Goal: Task Accomplishment & Management: Complete application form

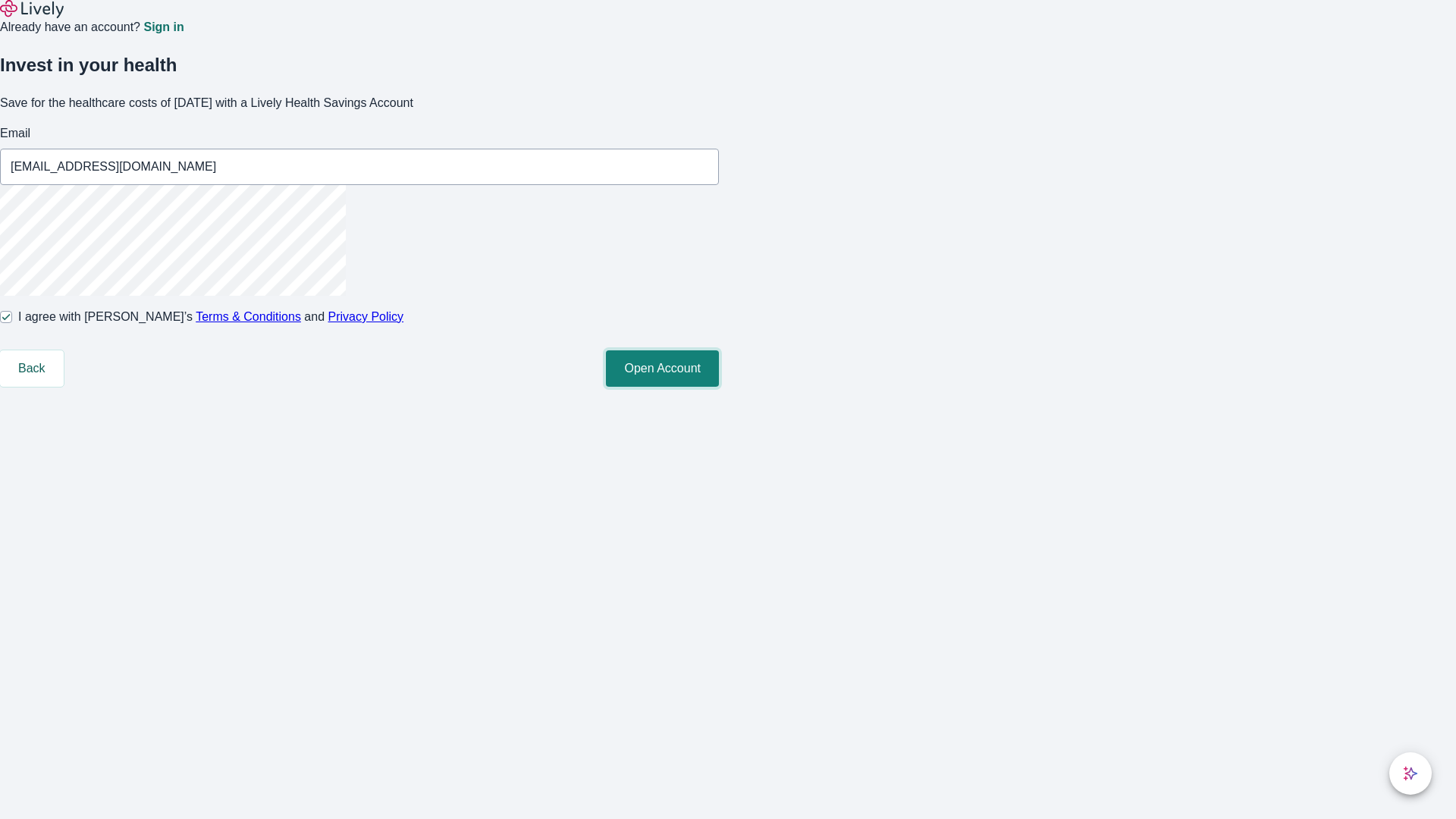
click at [719, 387] on button "Open Account" at bounding box center [662, 368] width 113 height 36
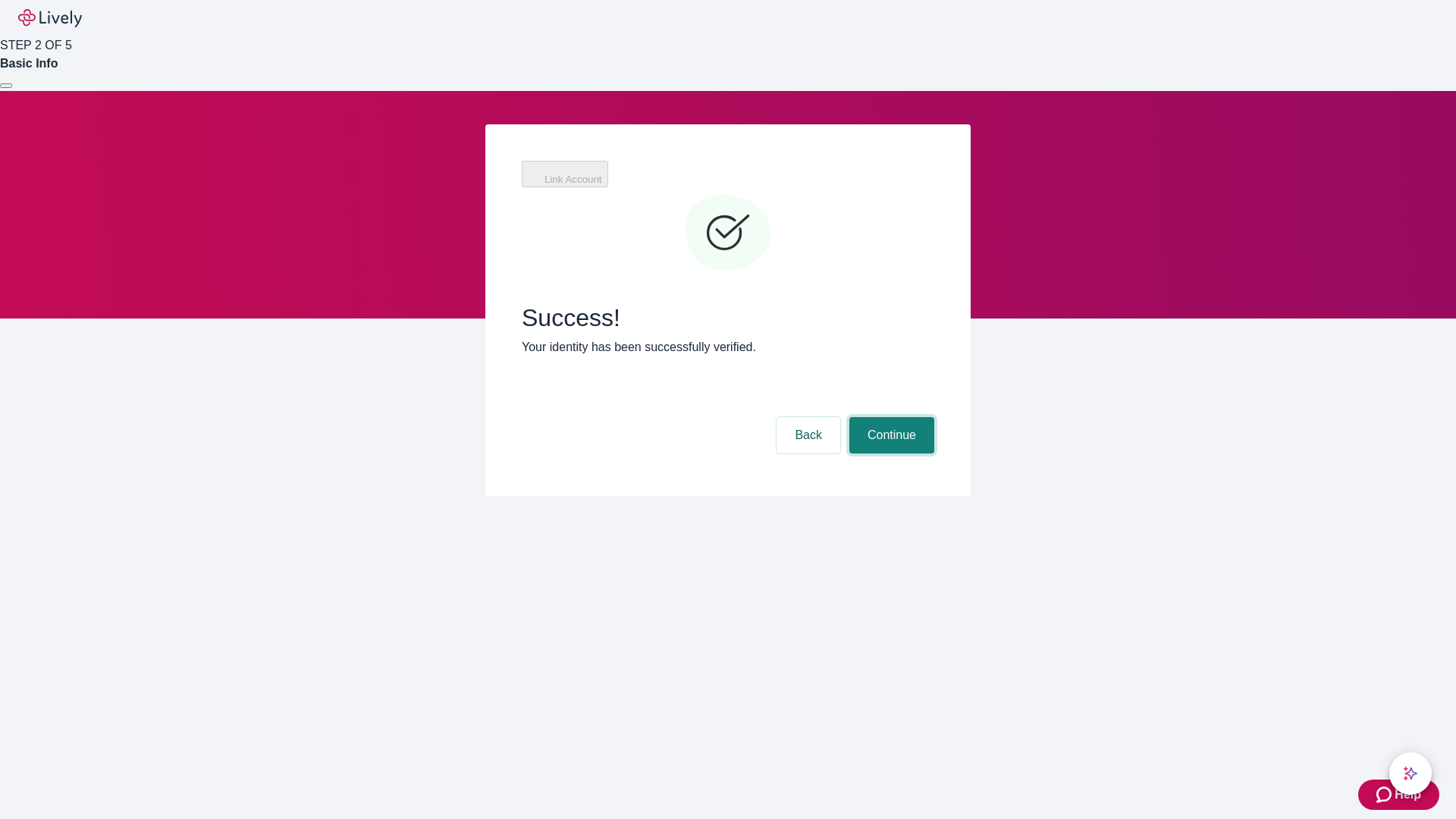
click at [890, 418] on button "Continue" at bounding box center [892, 435] width 85 height 36
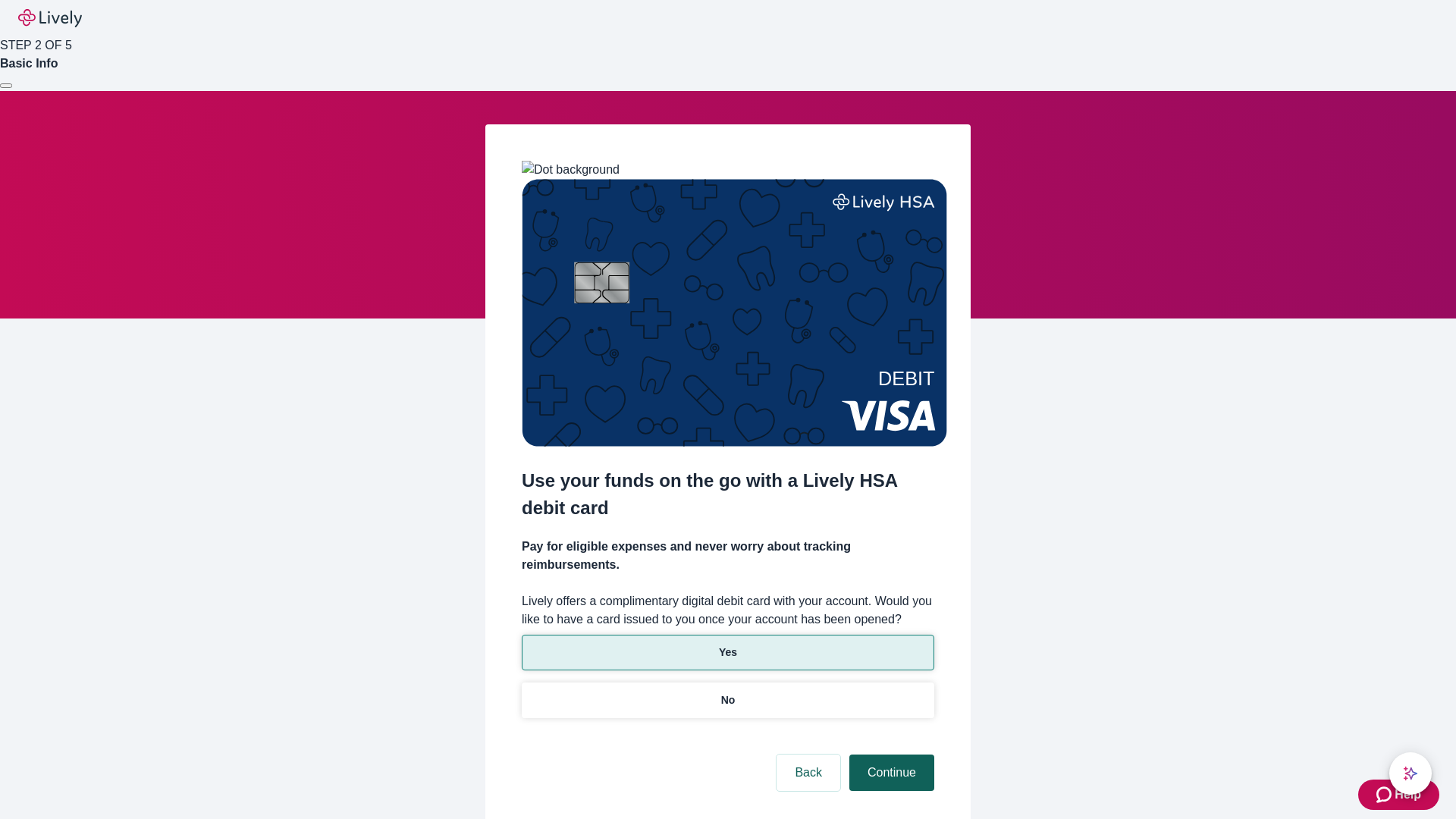
click at [727, 644] on p "Yes" at bounding box center [728, 652] width 19 height 16
click at [890, 755] on button "Continue" at bounding box center [892, 772] width 85 height 36
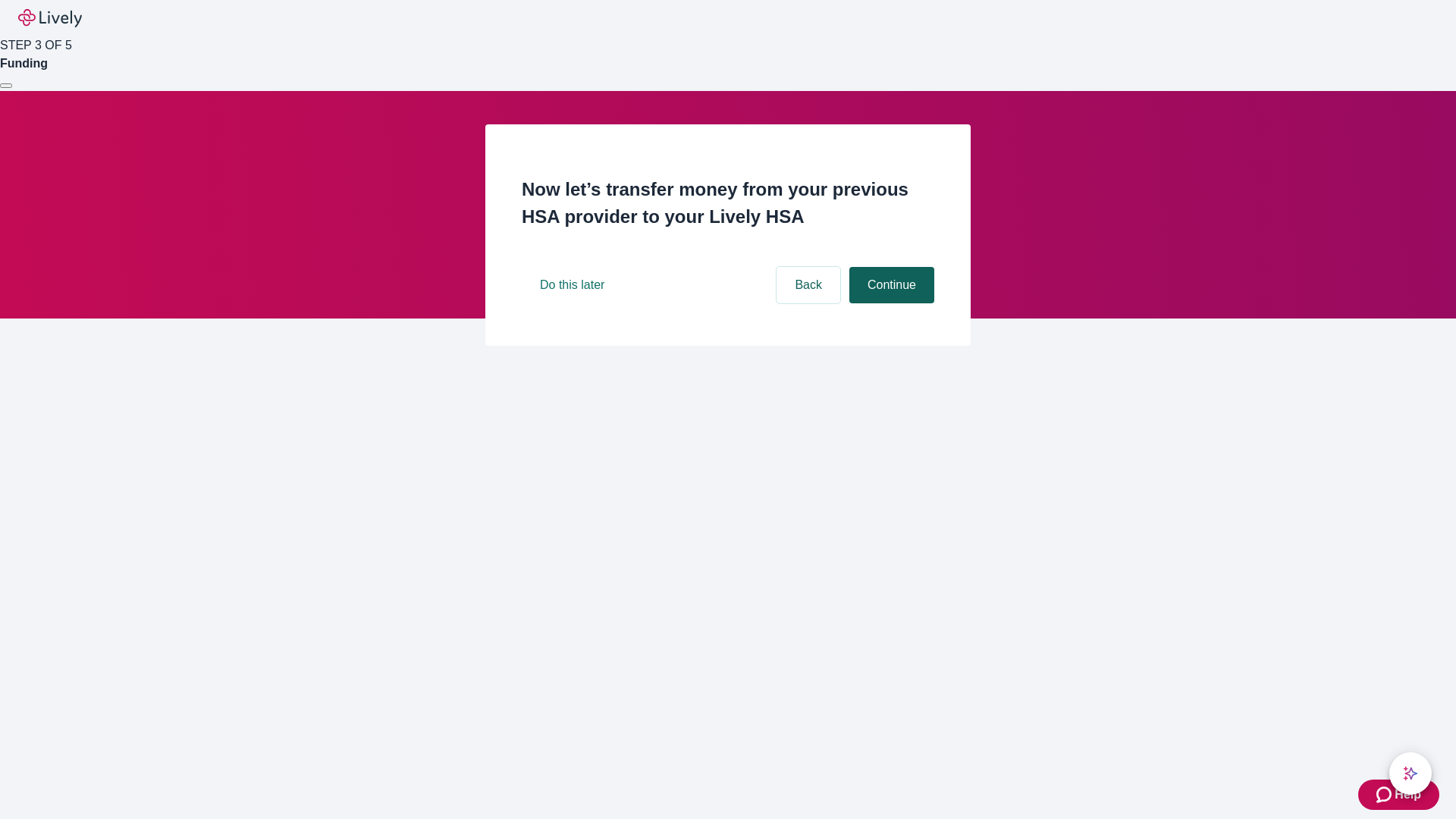
click at [890, 303] on button "Continue" at bounding box center [892, 285] width 85 height 36
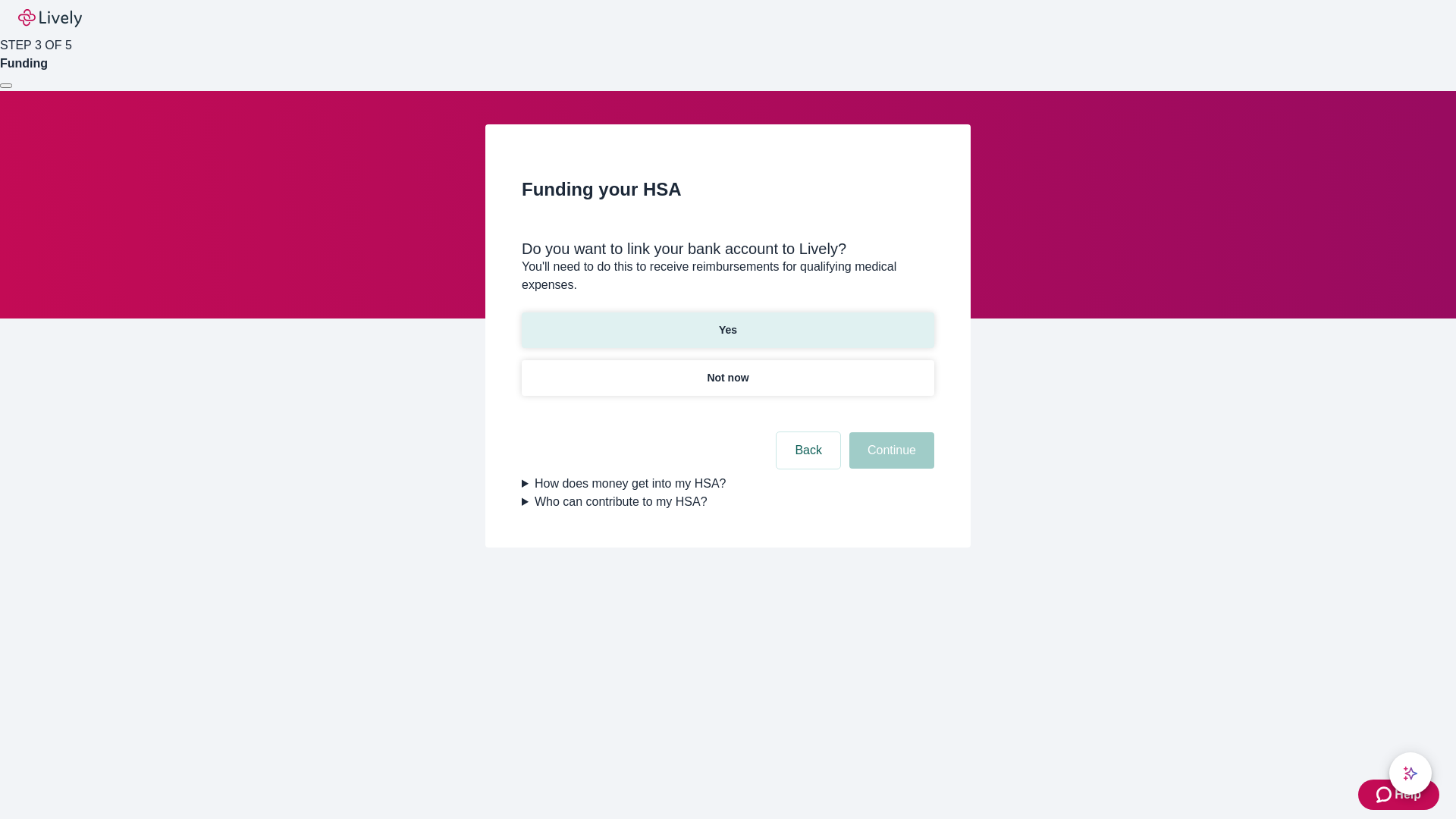
click at [727, 323] on p "Yes" at bounding box center [728, 331] width 19 height 16
click at [890, 432] on button "Continue" at bounding box center [892, 450] width 85 height 36
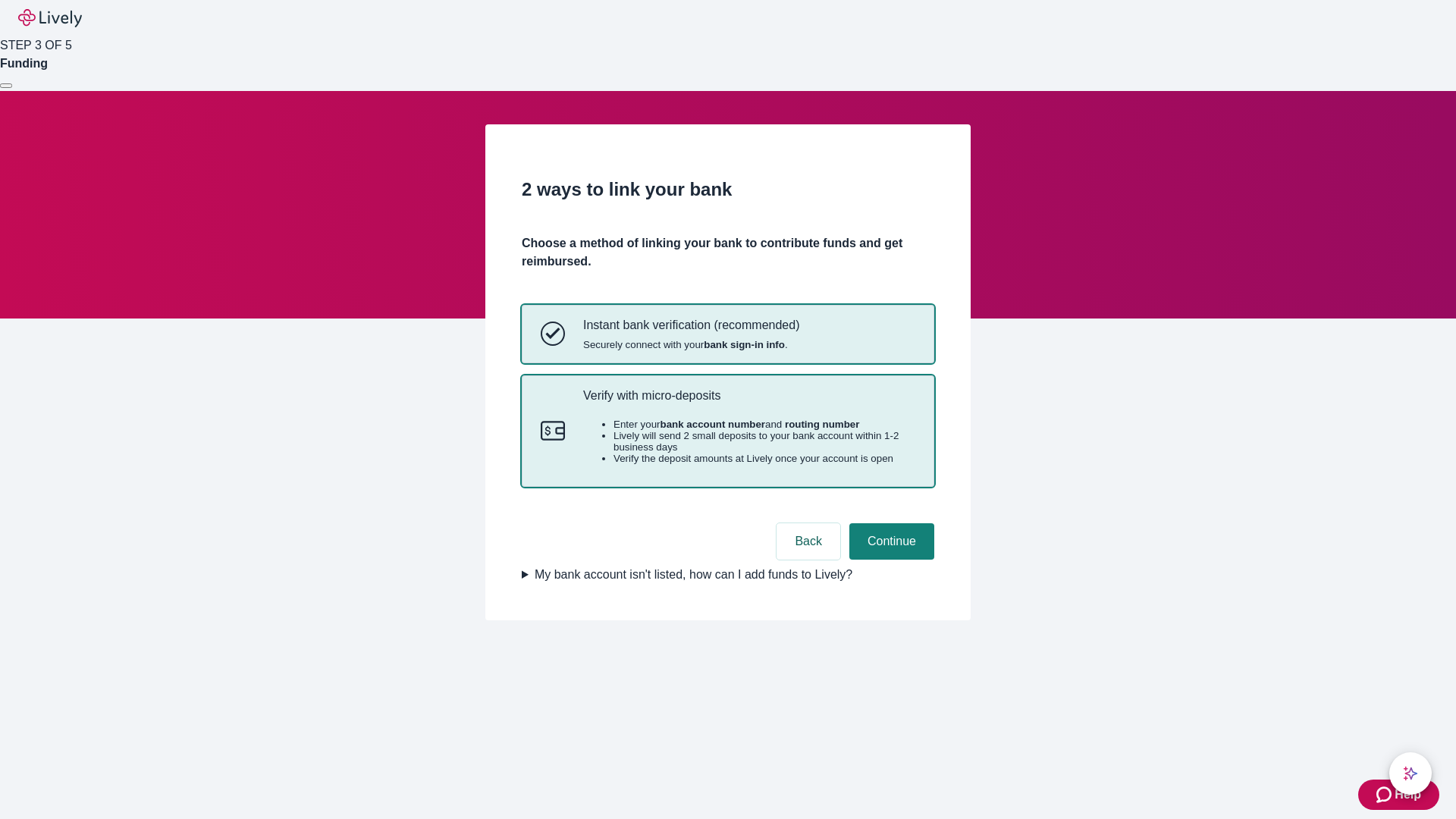
click at [749, 403] on p "Verify with micro-deposits" at bounding box center [749, 396] width 332 height 14
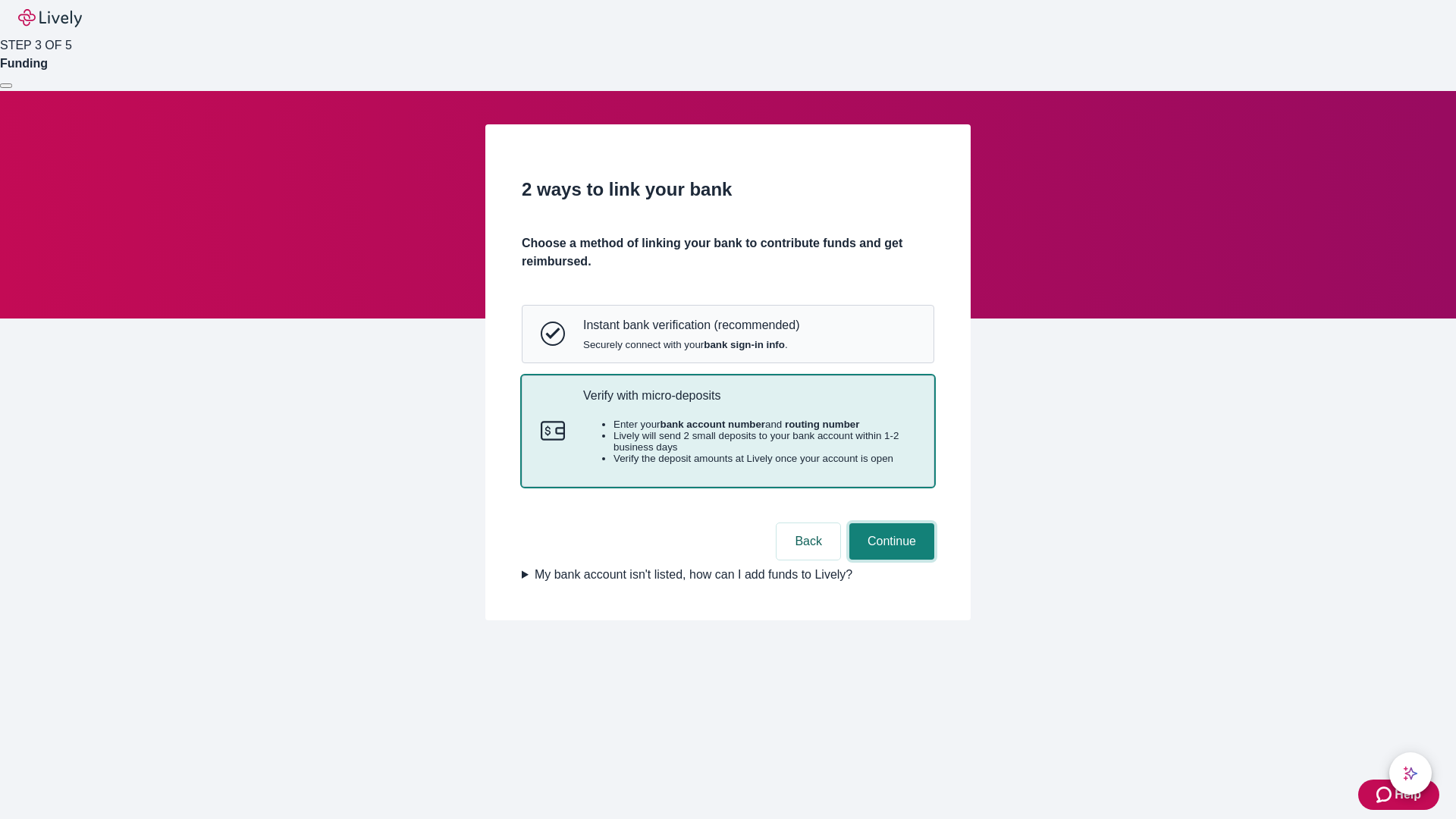
click at [890, 560] on button "Continue" at bounding box center [892, 541] width 85 height 36
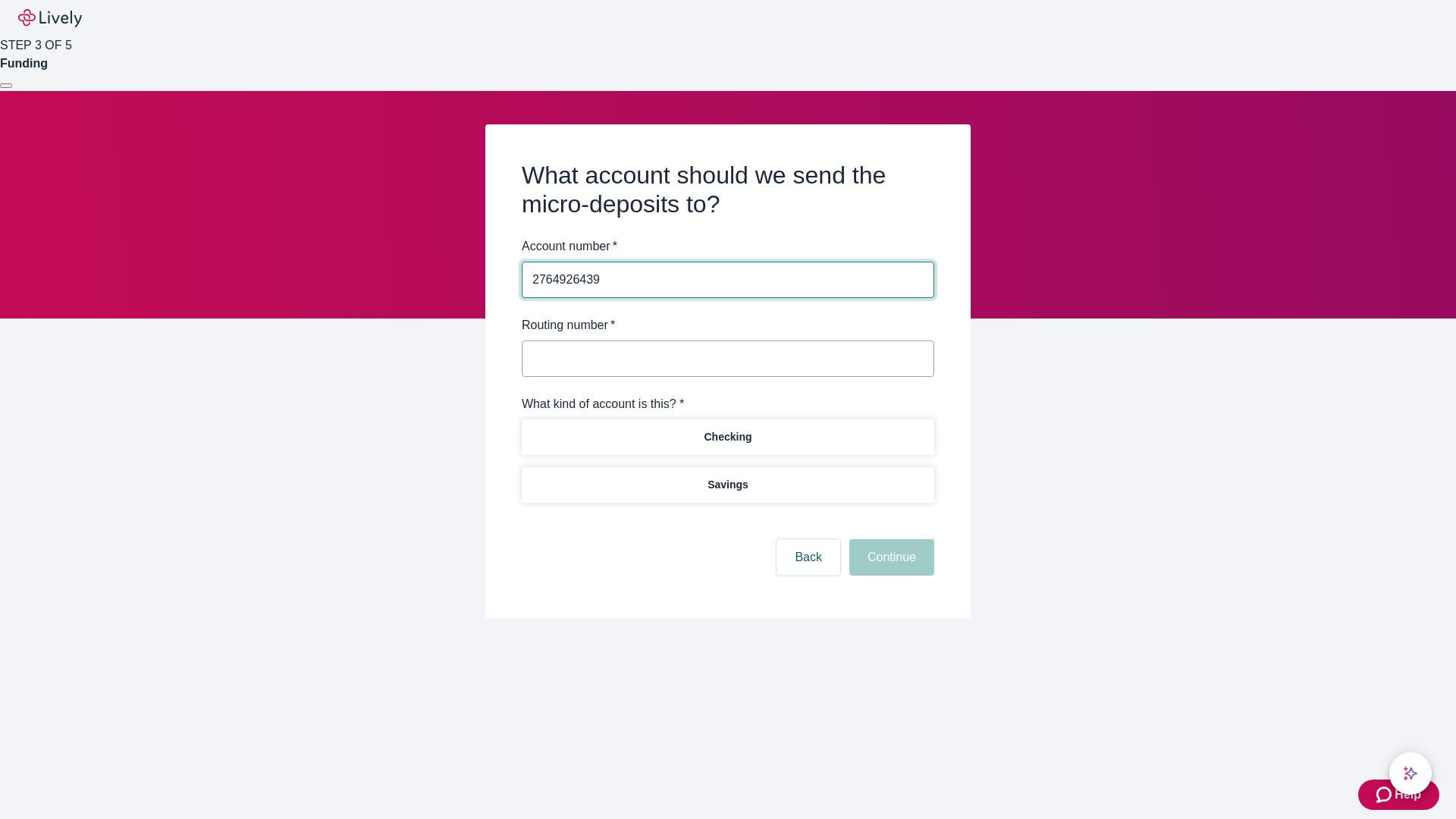
type input "2764926439"
type input "122000661"
